Goal: Navigation & Orientation: Find specific page/section

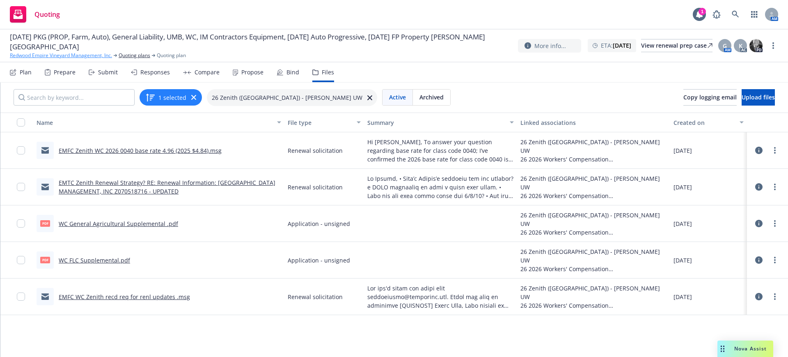
click at [28, 56] on link "Redwood Empire Vineyard Management, Inc." at bounding box center [61, 55] width 102 height 7
